Goal: Task Accomplishment & Management: Use online tool/utility

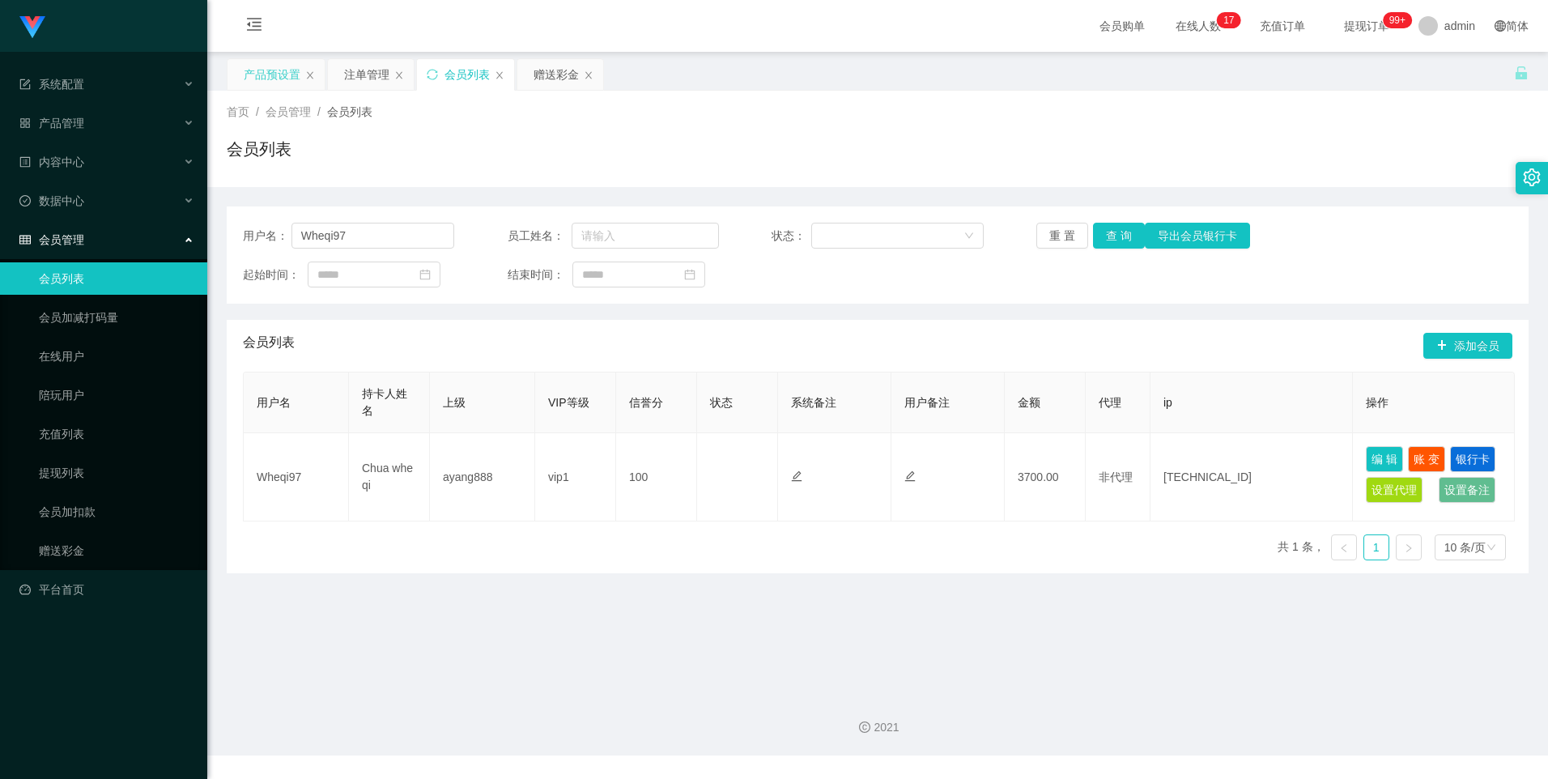
click at [276, 74] on div "产品预设置" at bounding box center [272, 74] width 57 height 31
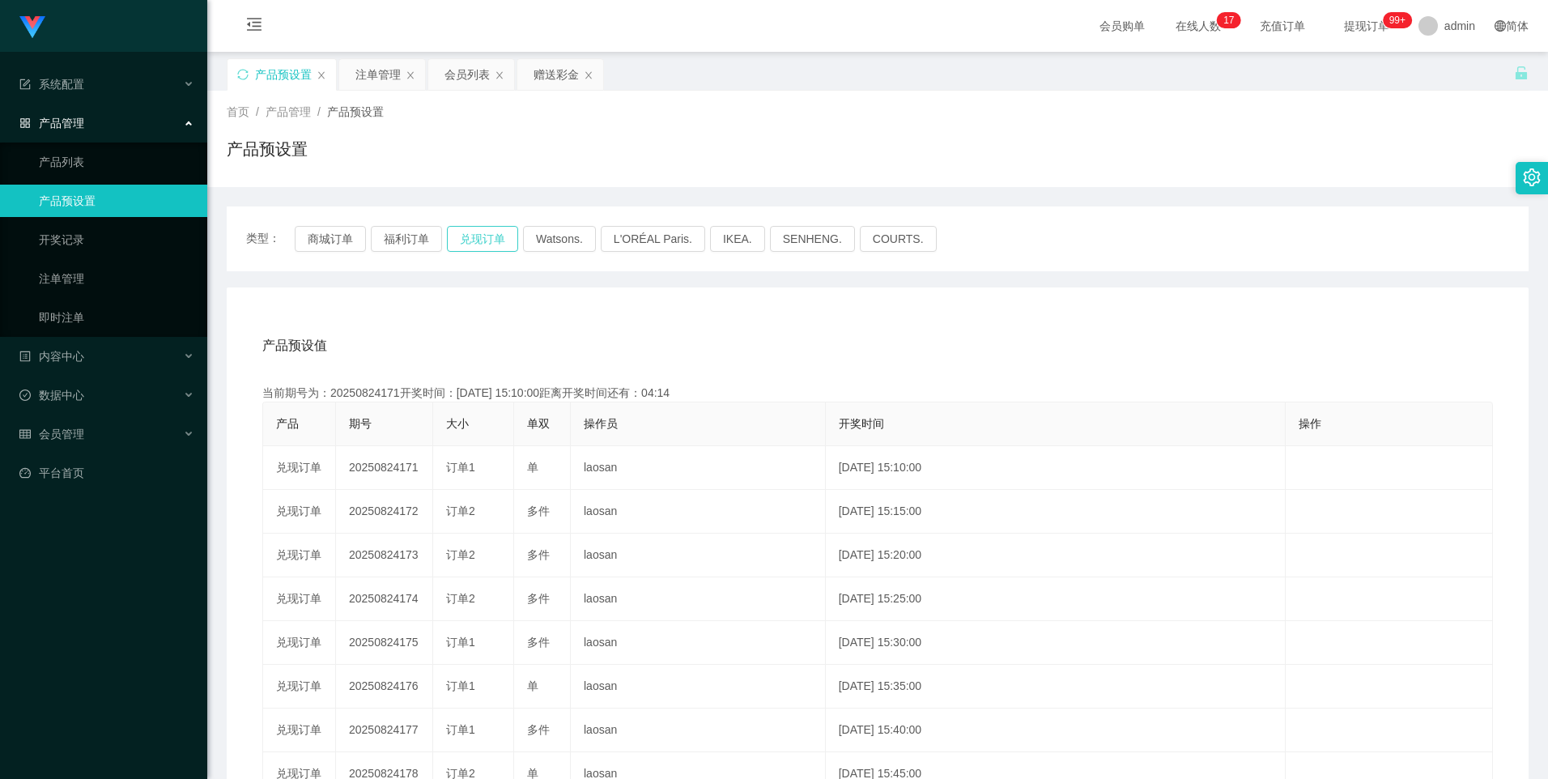
click at [469, 239] on button "兑现订单" at bounding box center [482, 239] width 71 height 26
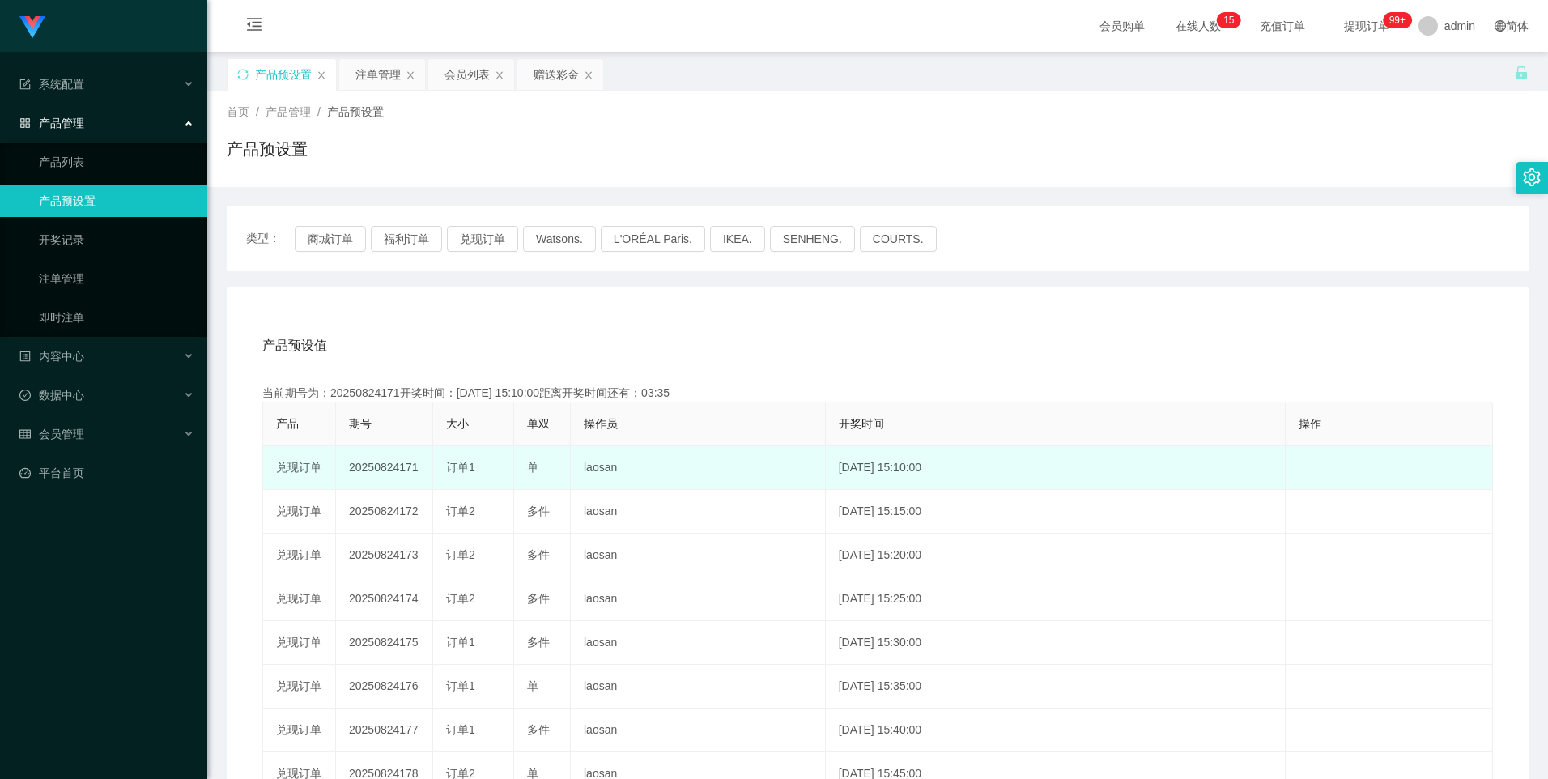
click at [376, 479] on td "20250824171" at bounding box center [384, 468] width 97 height 44
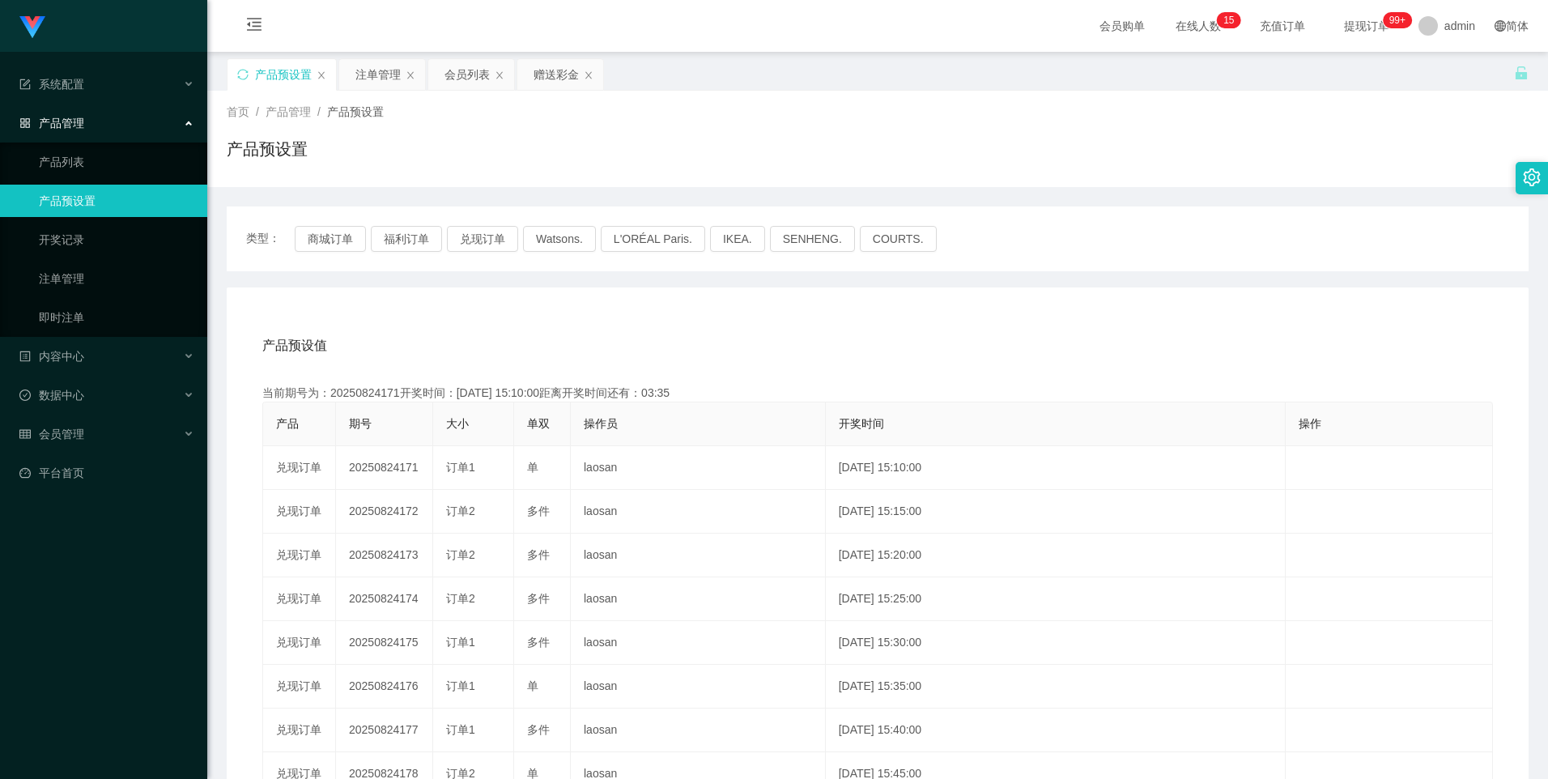
copy td "20250824171"
drag, startPoint x: 465, startPoint y: 71, endPoint x: 484, endPoint y: 203, distance: 133.4
click at [466, 71] on div "会员列表" at bounding box center [467, 74] width 45 height 31
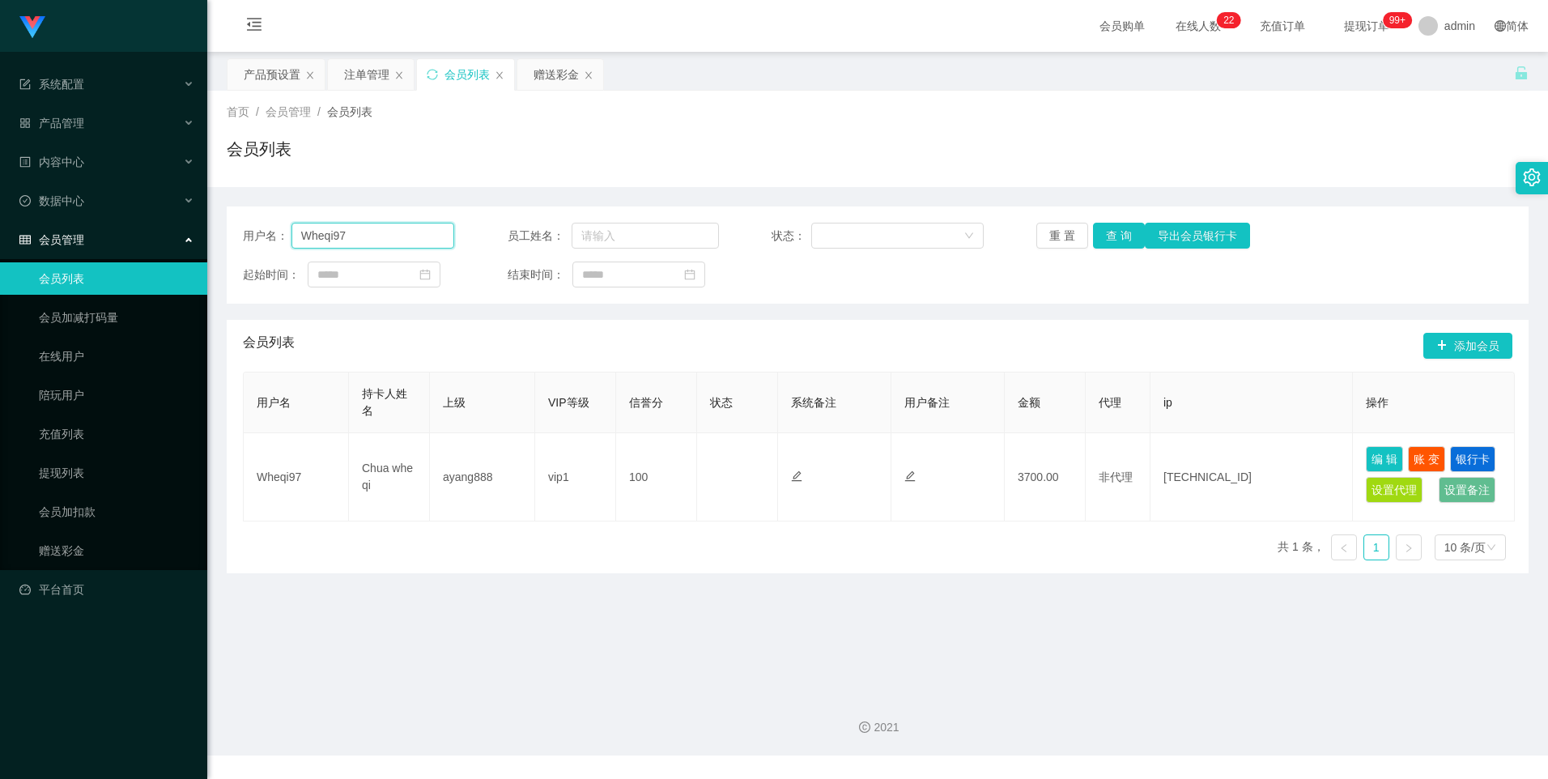
click at [407, 236] on input "Wheqi97" at bounding box center [373, 236] width 164 height 26
click at [1127, 236] on button "查 询" at bounding box center [1119, 236] width 52 height 26
click at [264, 74] on div "产品预设置" at bounding box center [272, 74] width 57 height 31
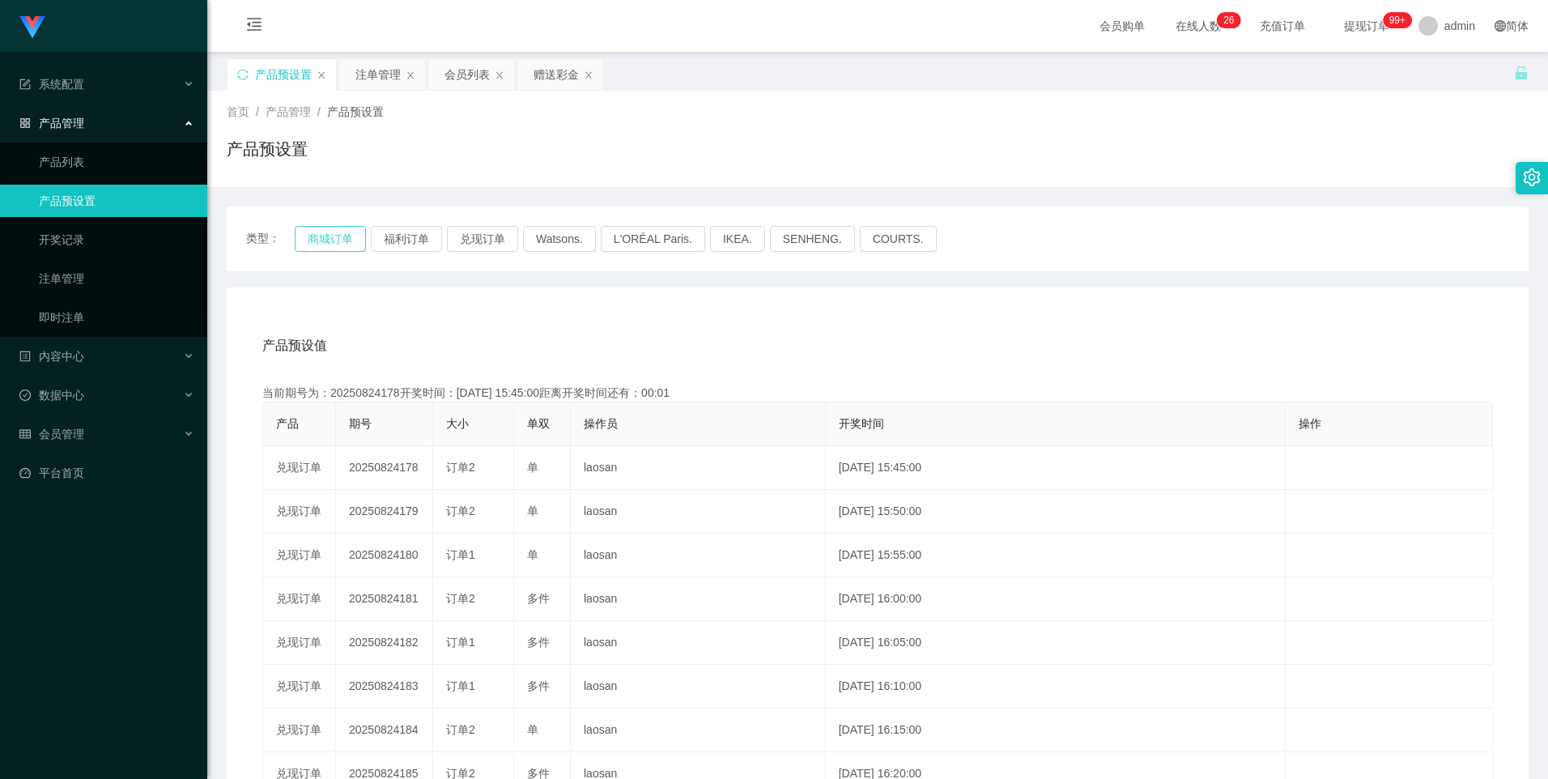
click at [334, 233] on button "商城订单" at bounding box center [330, 239] width 71 height 26
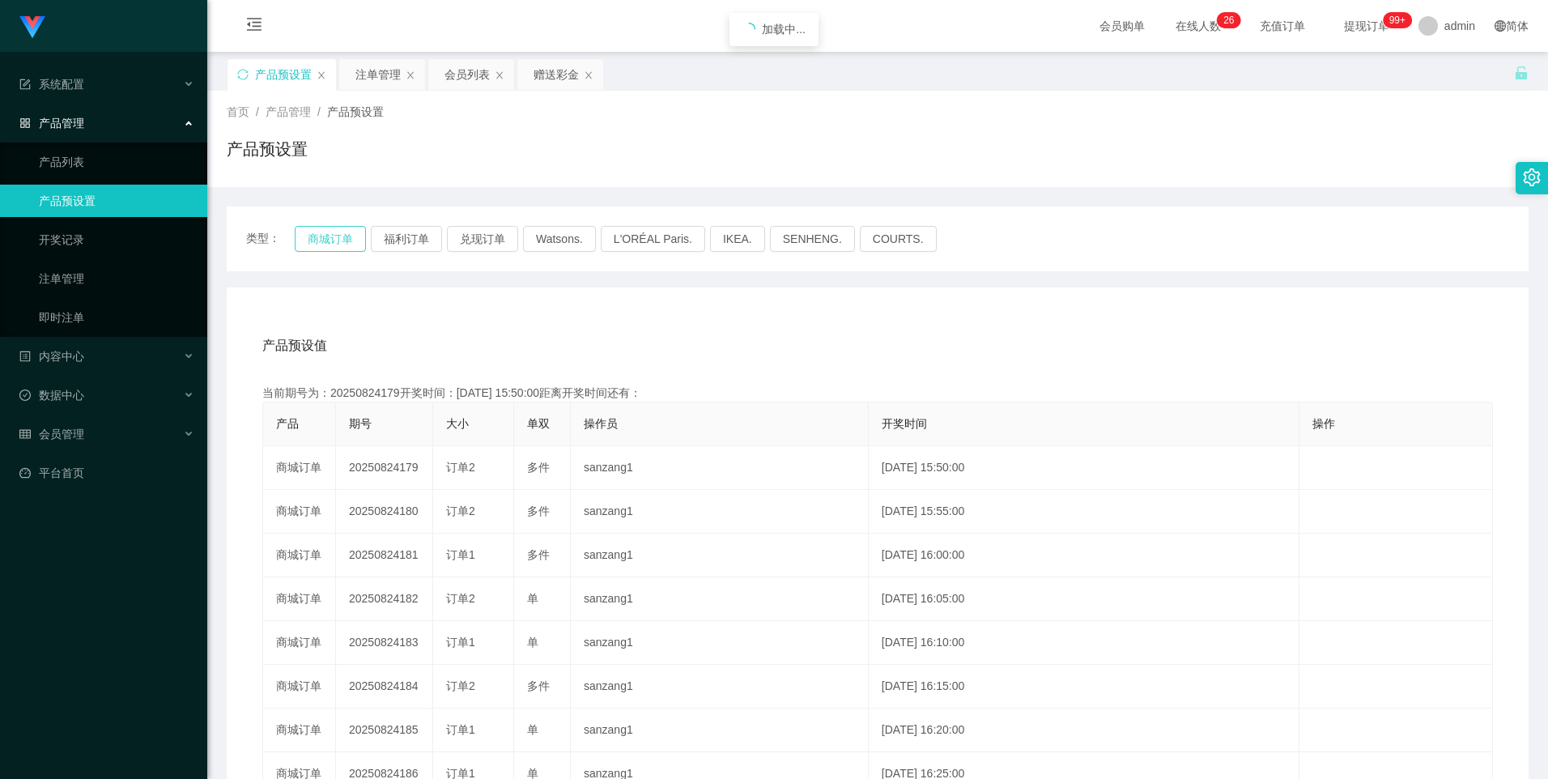
type button "k3wph"
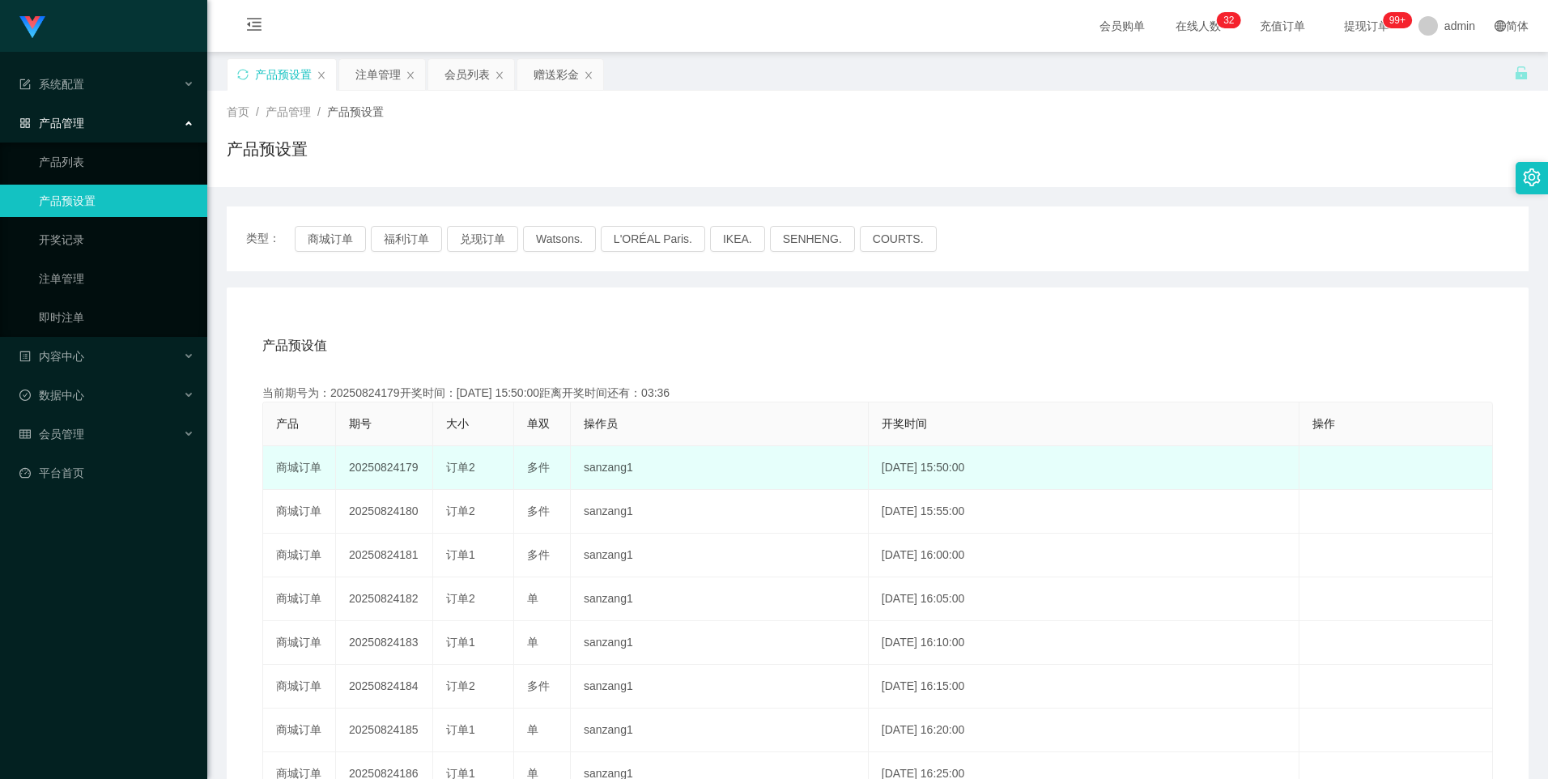
click at [372, 463] on td "20250824179" at bounding box center [384, 468] width 97 height 44
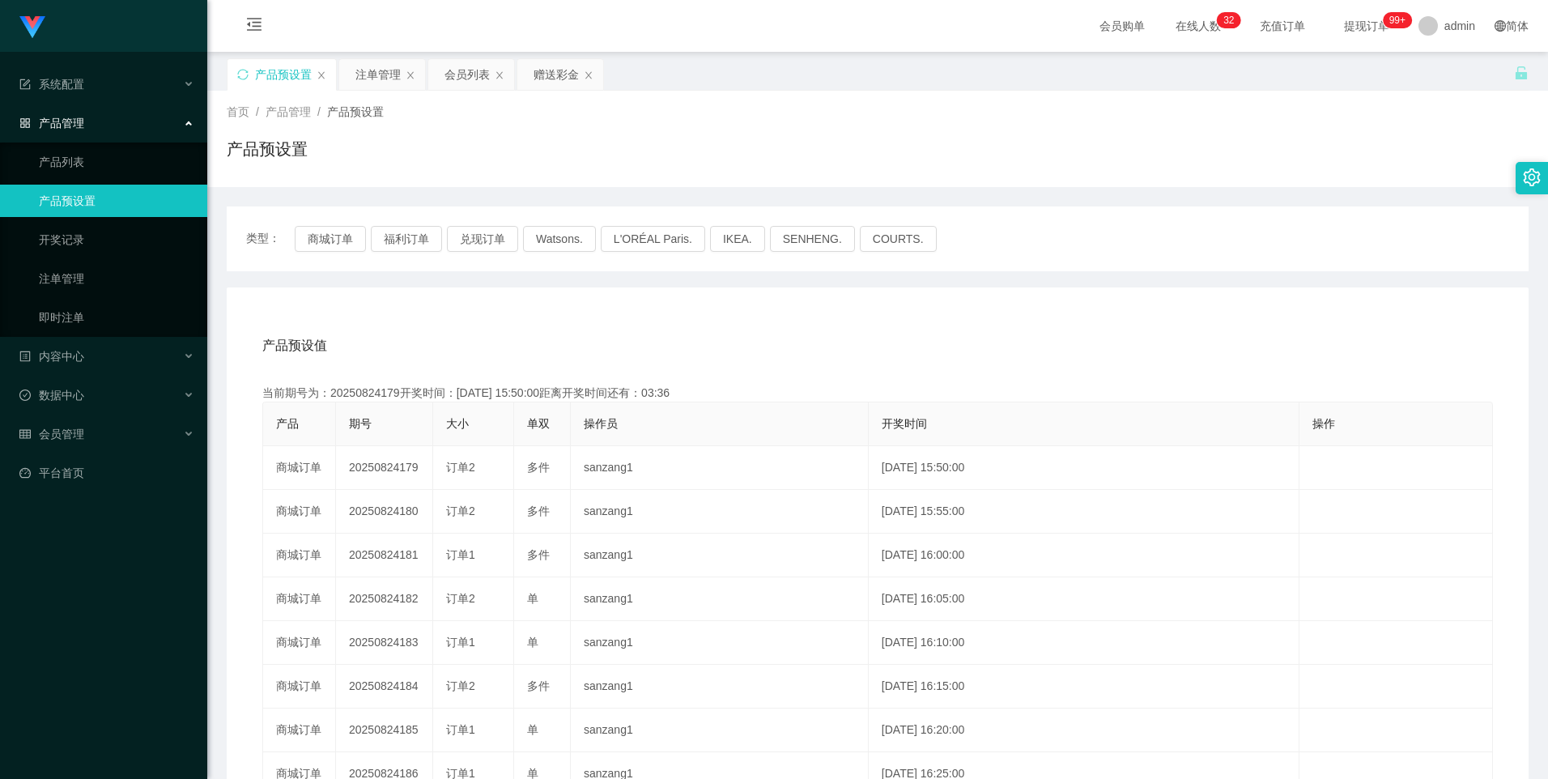
copy td "20250824179"
click at [334, 242] on button "商城订单" at bounding box center [330, 239] width 71 height 26
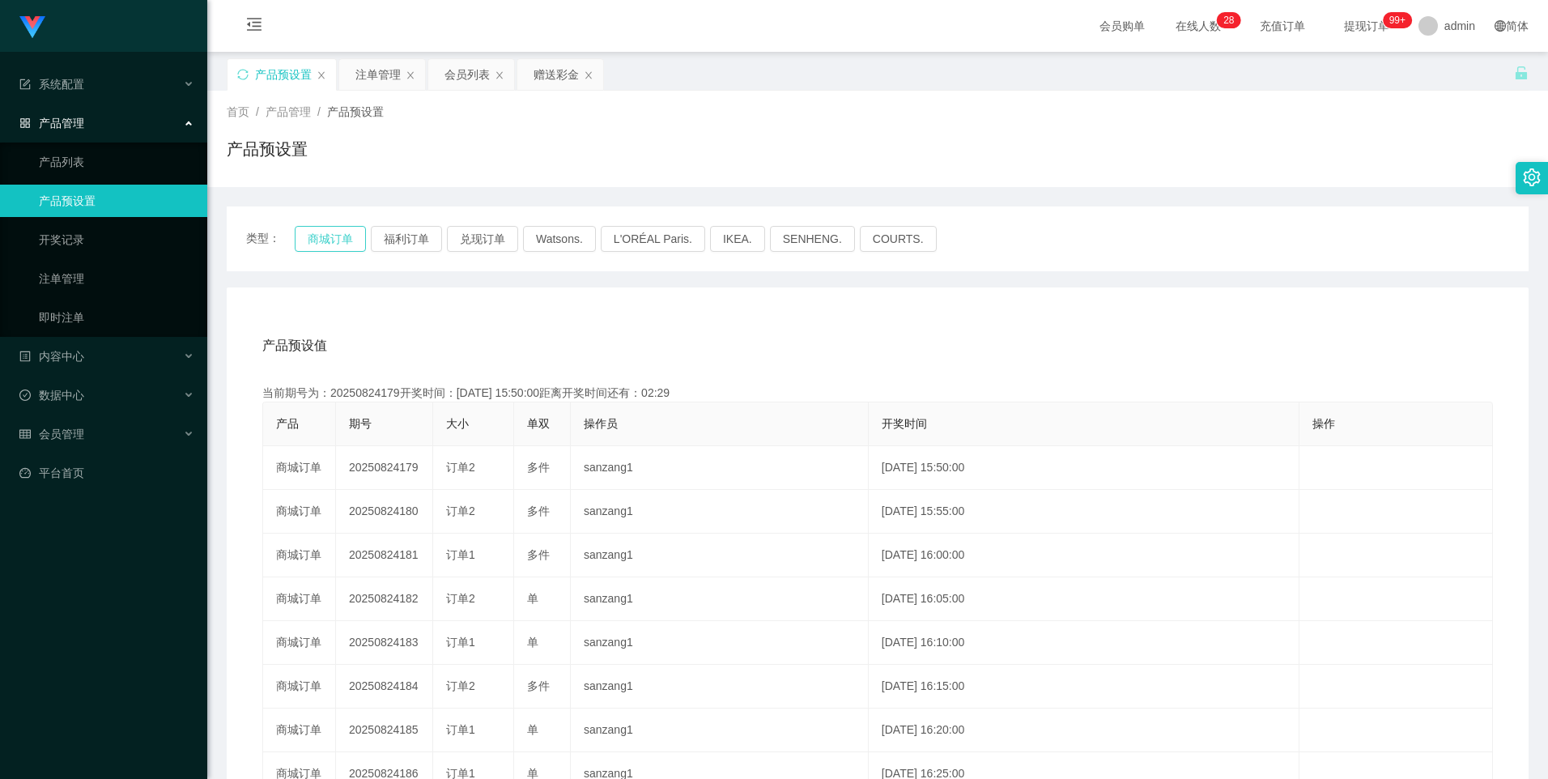
click at [312, 232] on button "商城订单" at bounding box center [330, 239] width 71 height 26
click at [325, 236] on button "商城订单" at bounding box center [330, 239] width 71 height 26
click at [490, 239] on button "兑现订单" at bounding box center [482, 239] width 71 height 26
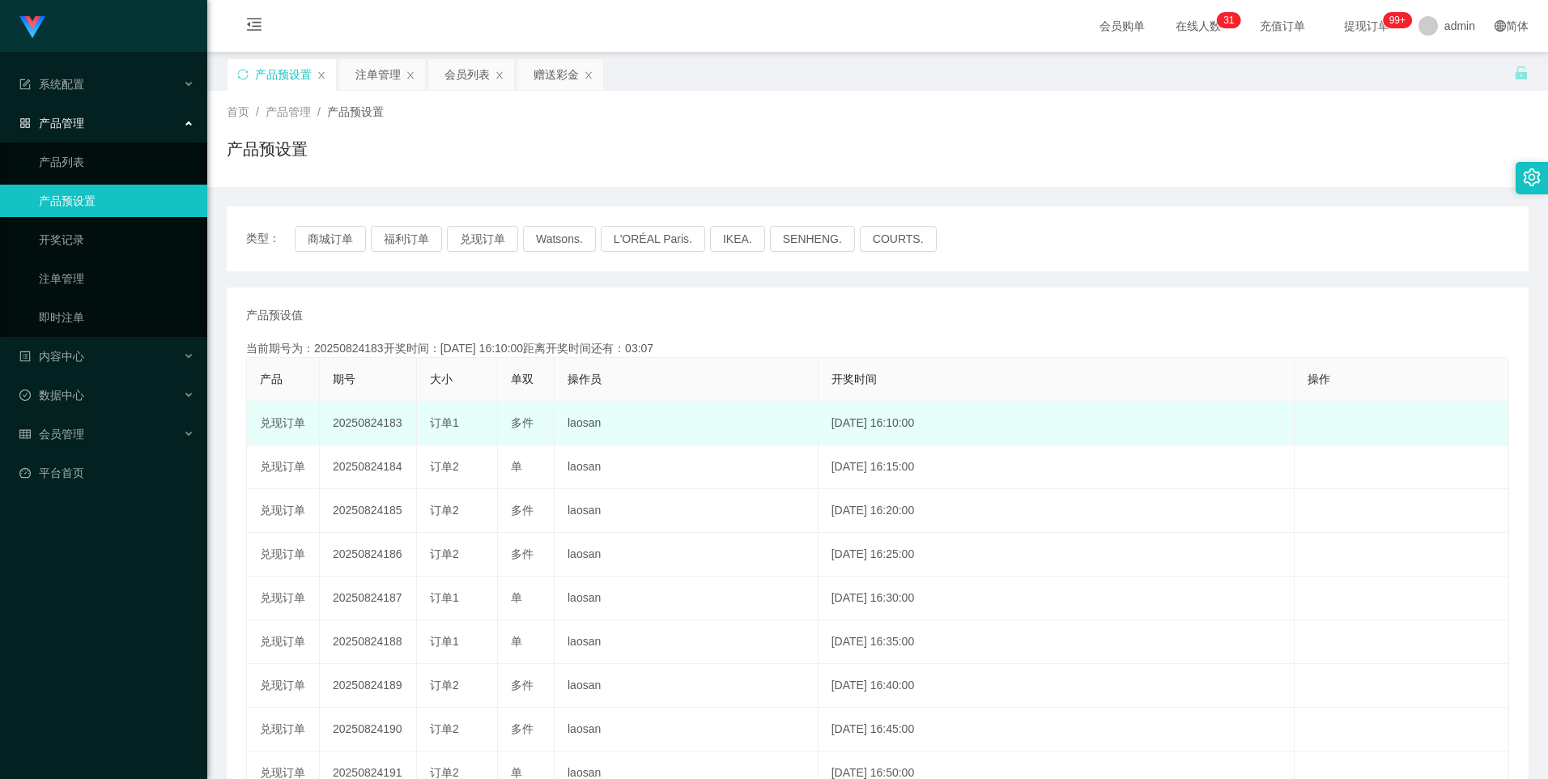
click at [381, 423] on td "20250824183" at bounding box center [368, 424] width 97 height 44
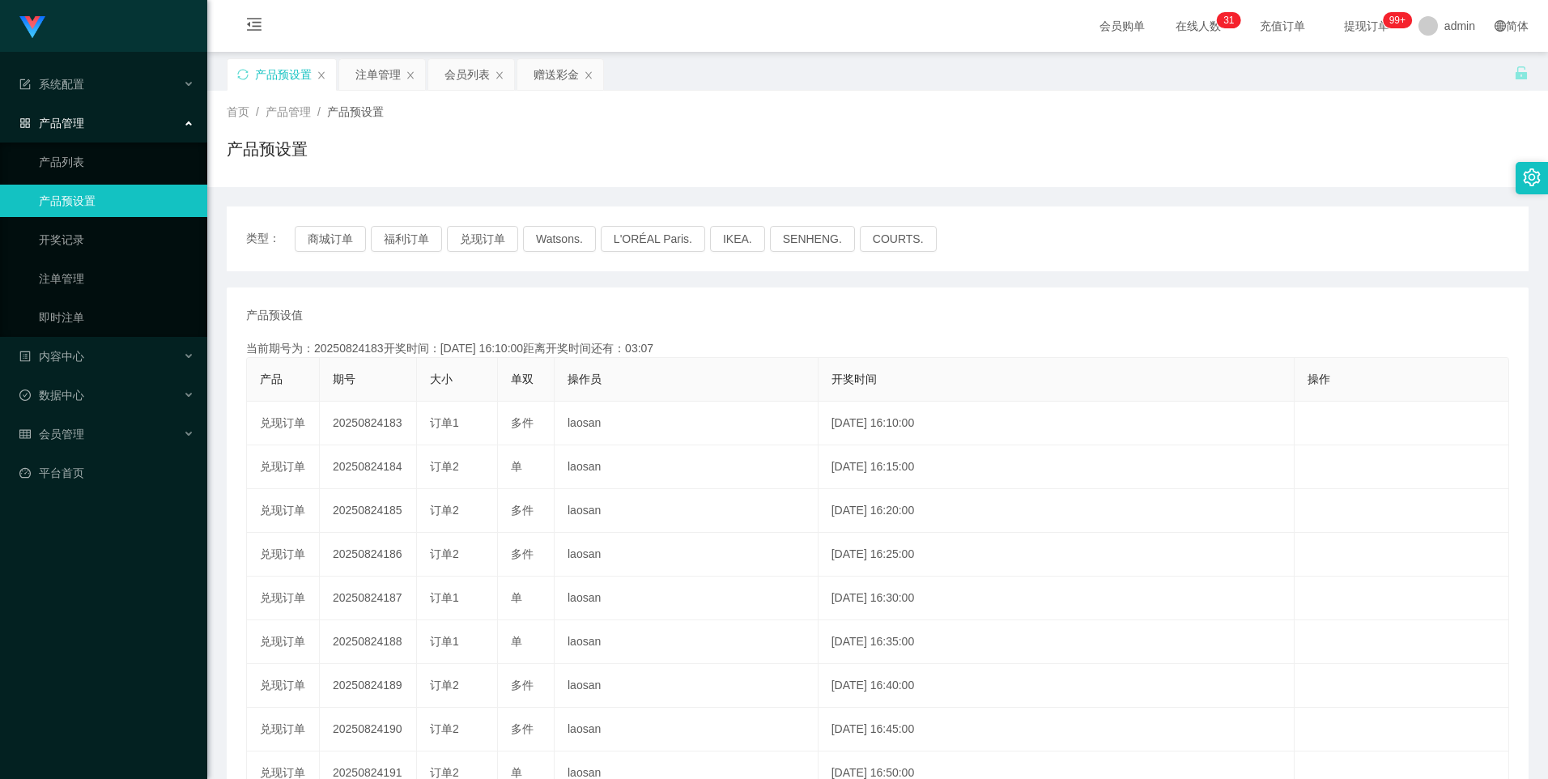
copy td "20250824183"
click at [505, 233] on button "兑现订单" at bounding box center [482, 239] width 71 height 26
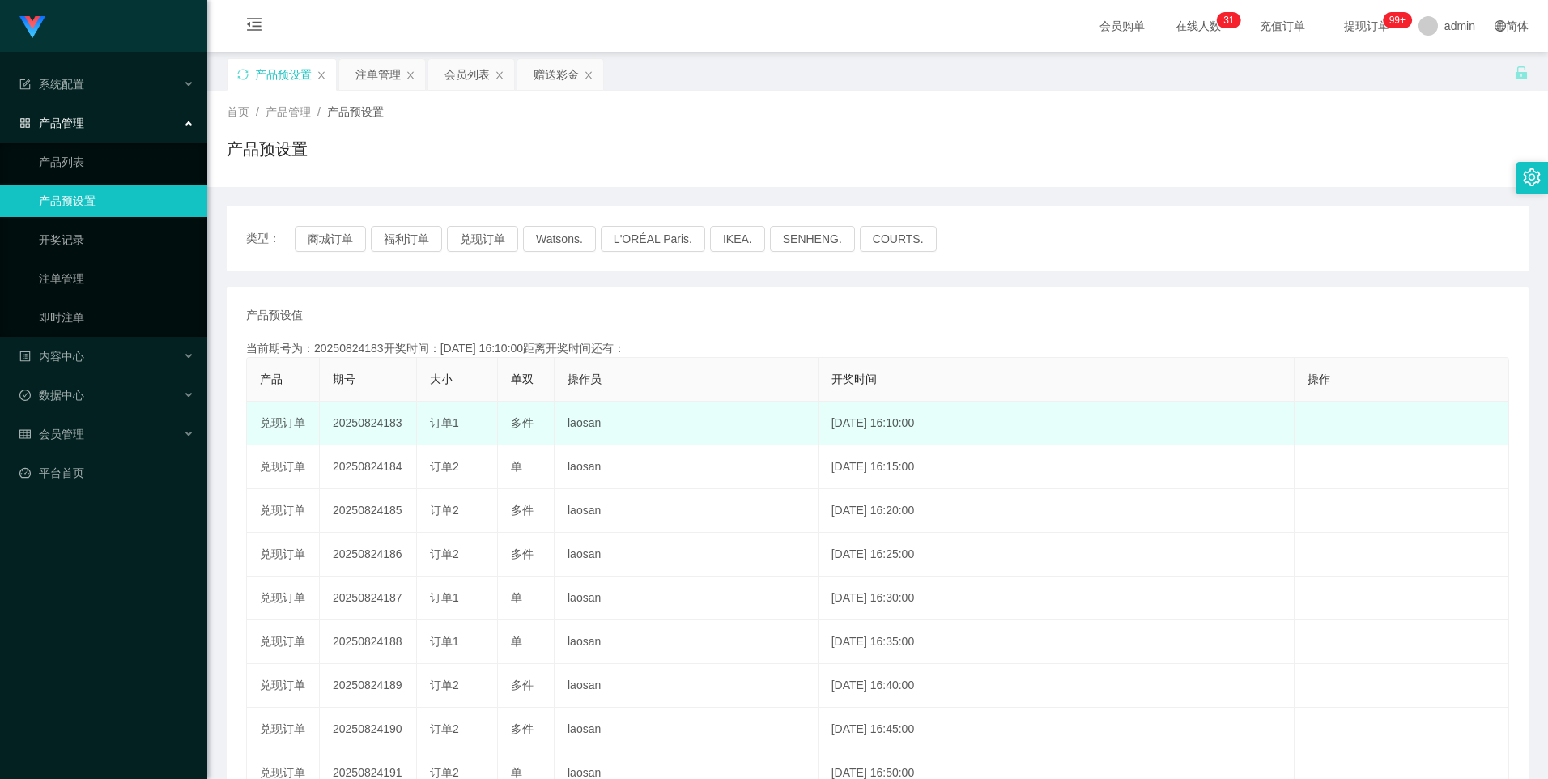
click at [364, 427] on td "20250824183" at bounding box center [368, 424] width 97 height 44
click at [364, 428] on td "20250824183" at bounding box center [368, 424] width 97 height 44
drag, startPoint x: 364, startPoint y: 428, endPoint x: 378, endPoint y: 428, distance: 14.6
click at [364, 428] on td "20250824183" at bounding box center [368, 424] width 97 height 44
